Goal: Task Accomplishment & Management: Manage account settings

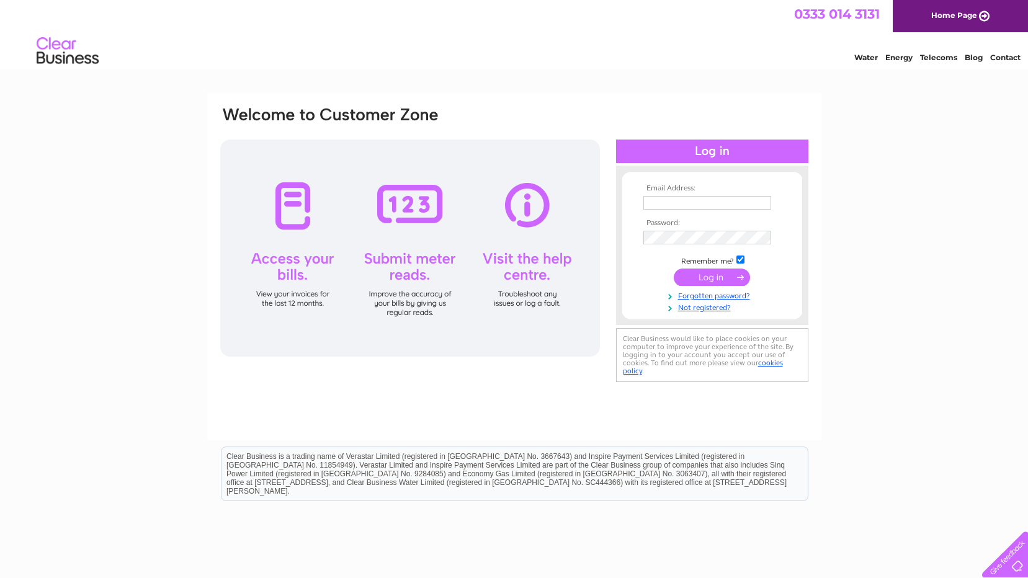
type input "gill.gowan@btconnect.com"
click at [715, 276] on input "submit" at bounding box center [712, 277] width 76 height 17
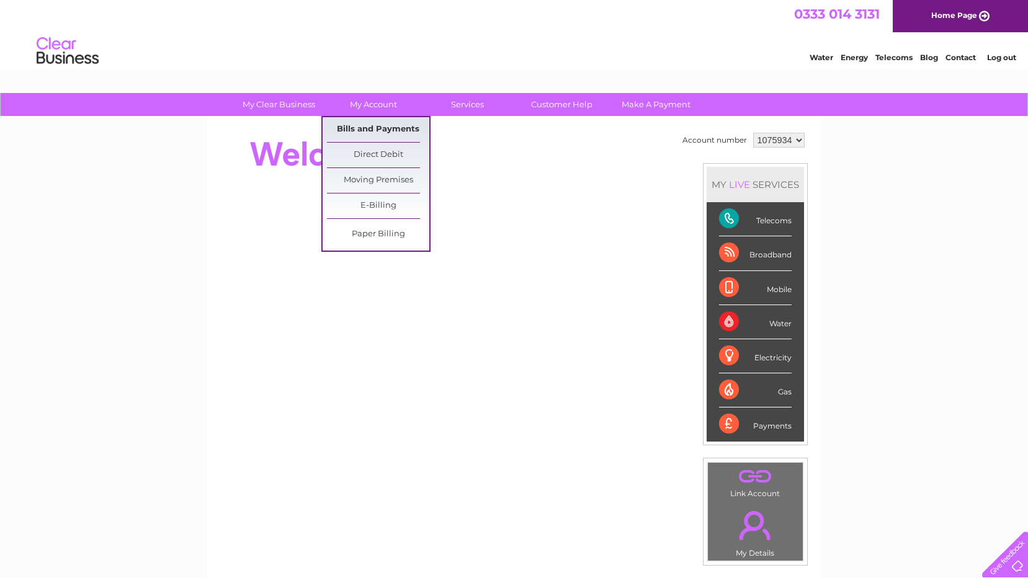
click at [380, 127] on link "Bills and Payments" at bounding box center [378, 129] width 102 height 25
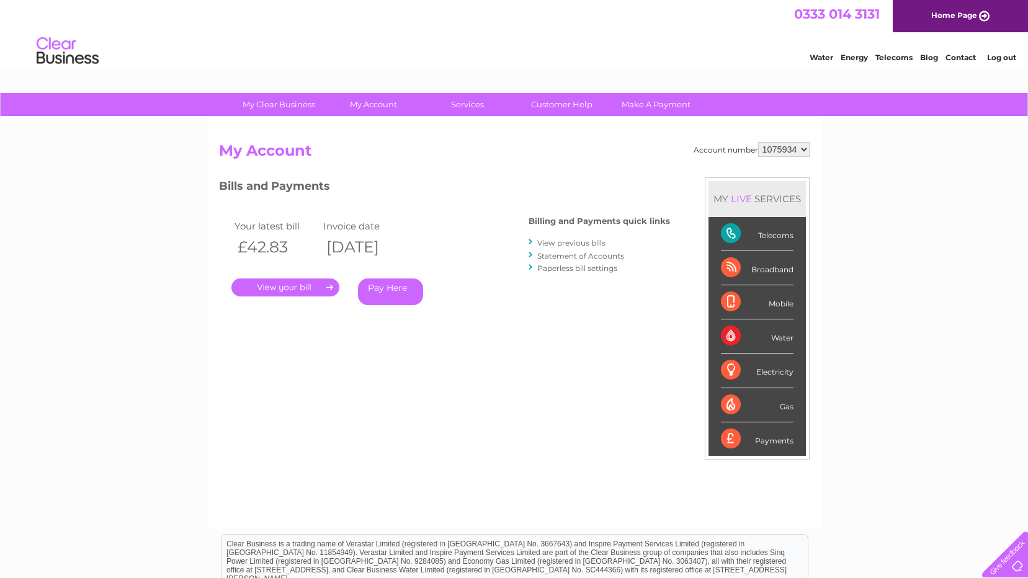
click at [287, 286] on link "." at bounding box center [285, 288] width 108 height 18
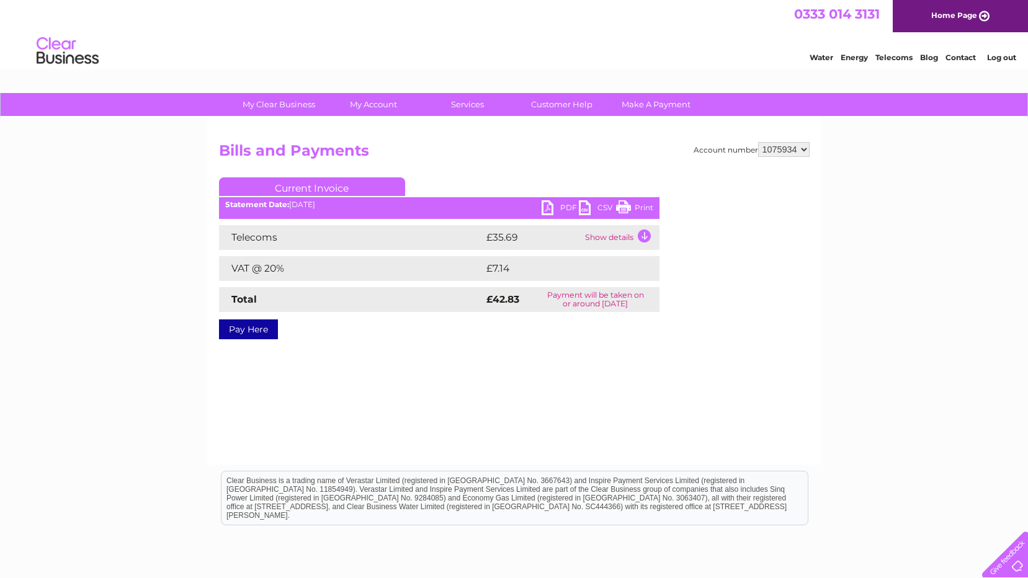
click at [550, 203] on link "PDF" at bounding box center [560, 209] width 37 height 18
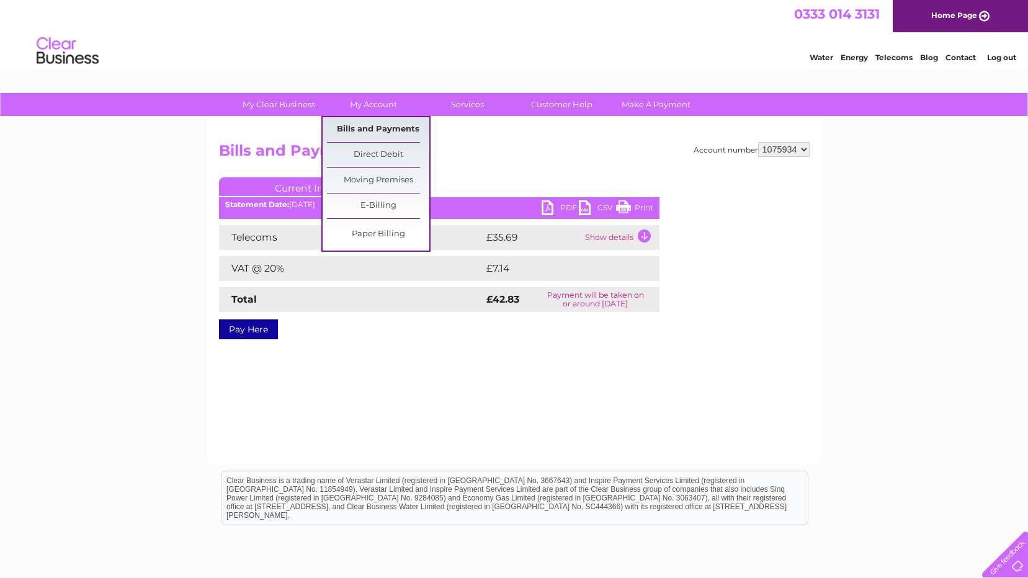
click at [385, 128] on link "Bills and Payments" at bounding box center [378, 129] width 102 height 25
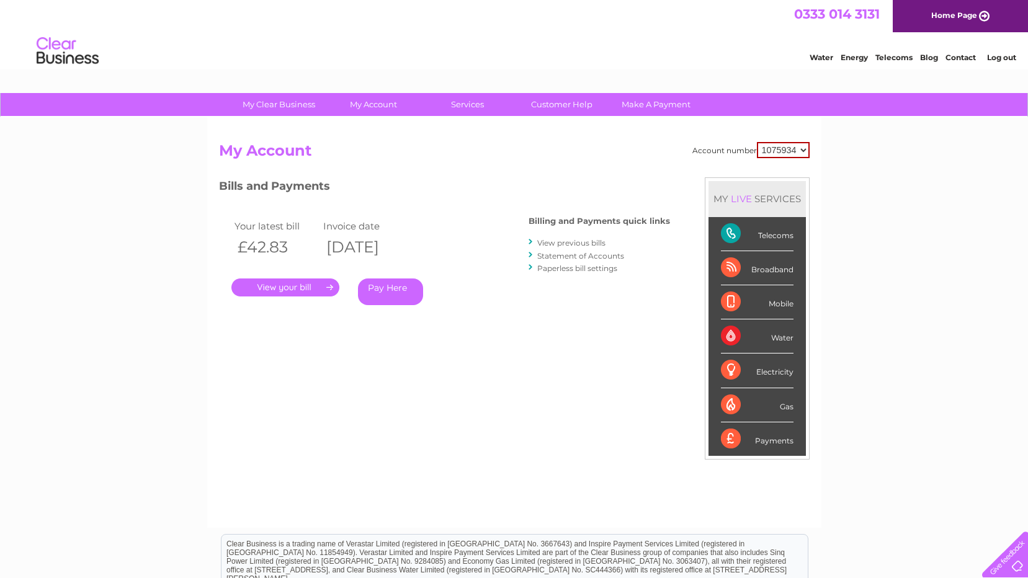
click at [580, 242] on link "View previous bills" at bounding box center [571, 242] width 68 height 9
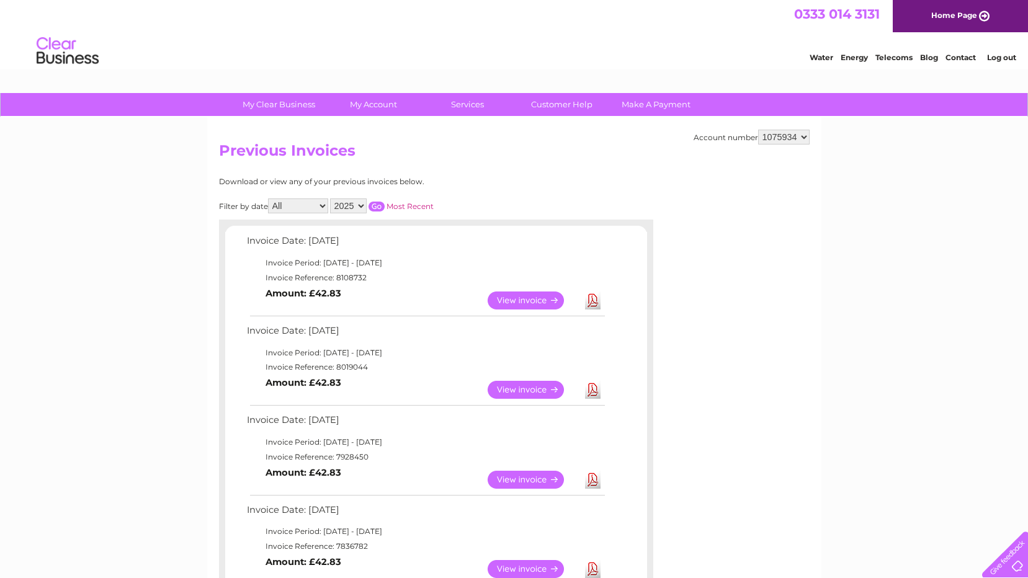
click at [527, 387] on link "View" at bounding box center [533, 390] width 91 height 18
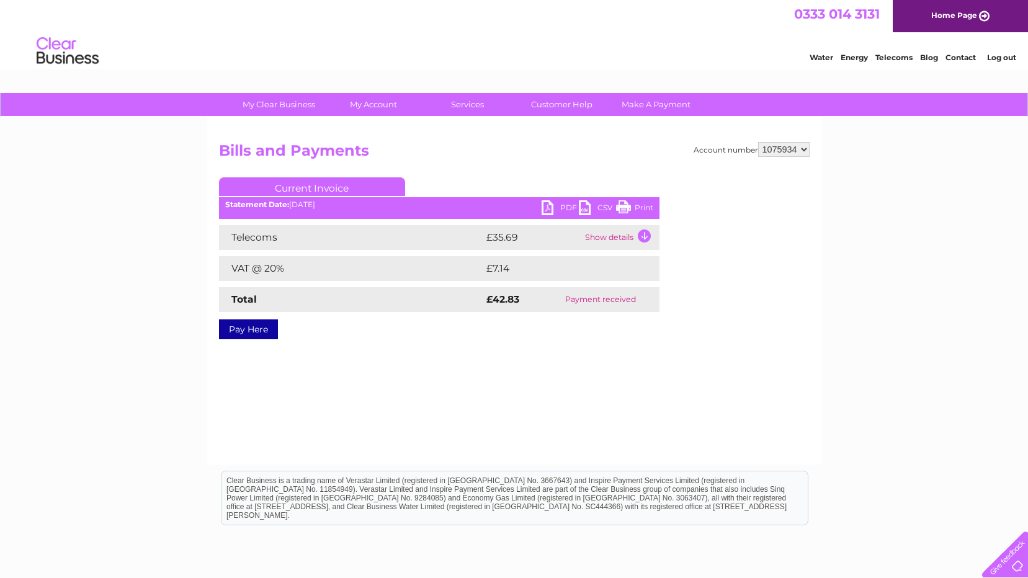
click at [557, 205] on link "PDF" at bounding box center [560, 209] width 37 height 18
click at [996, 55] on link "Log out" at bounding box center [1001, 57] width 29 height 9
